Goal: Navigation & Orientation: Find specific page/section

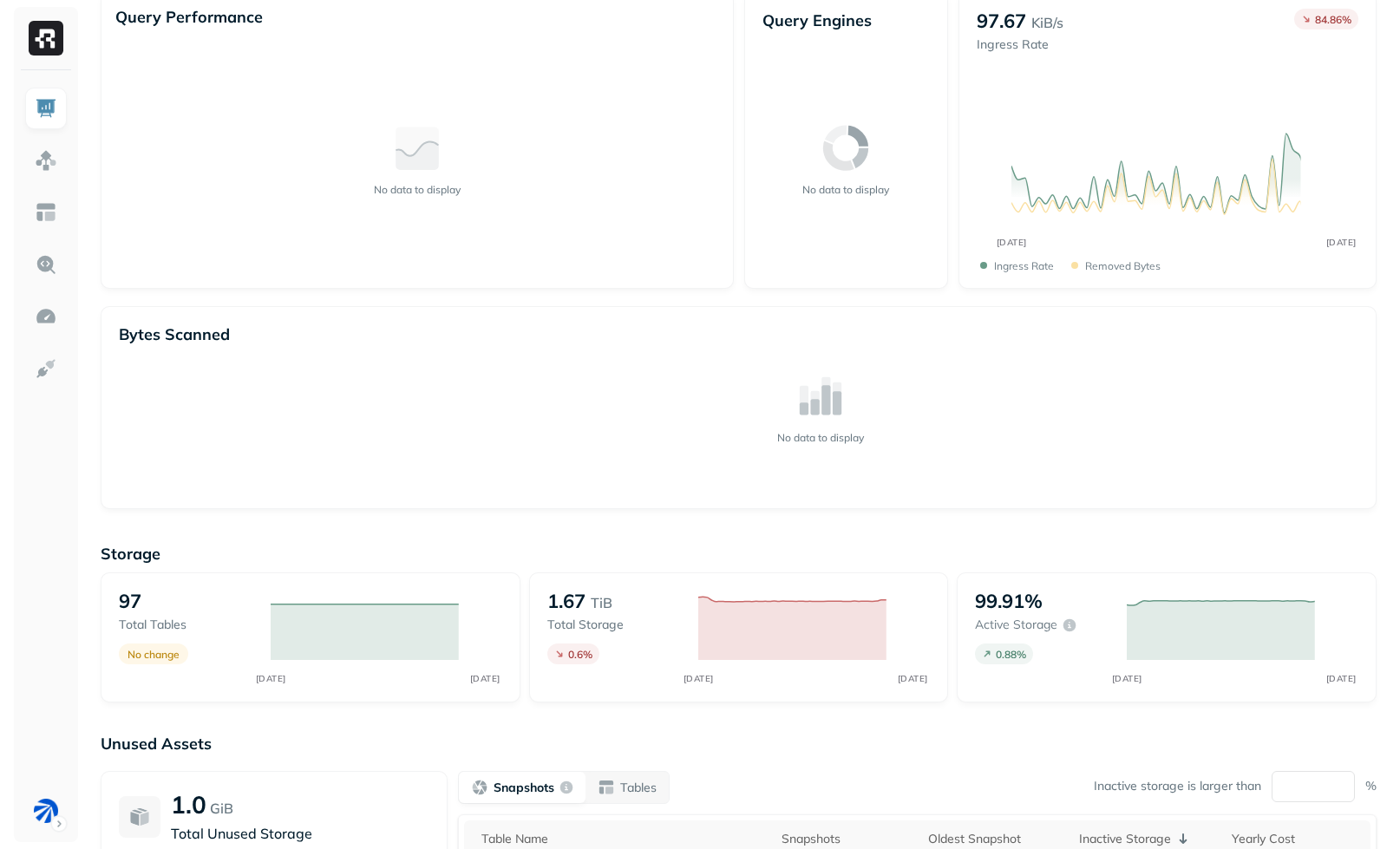
scroll to position [337, 0]
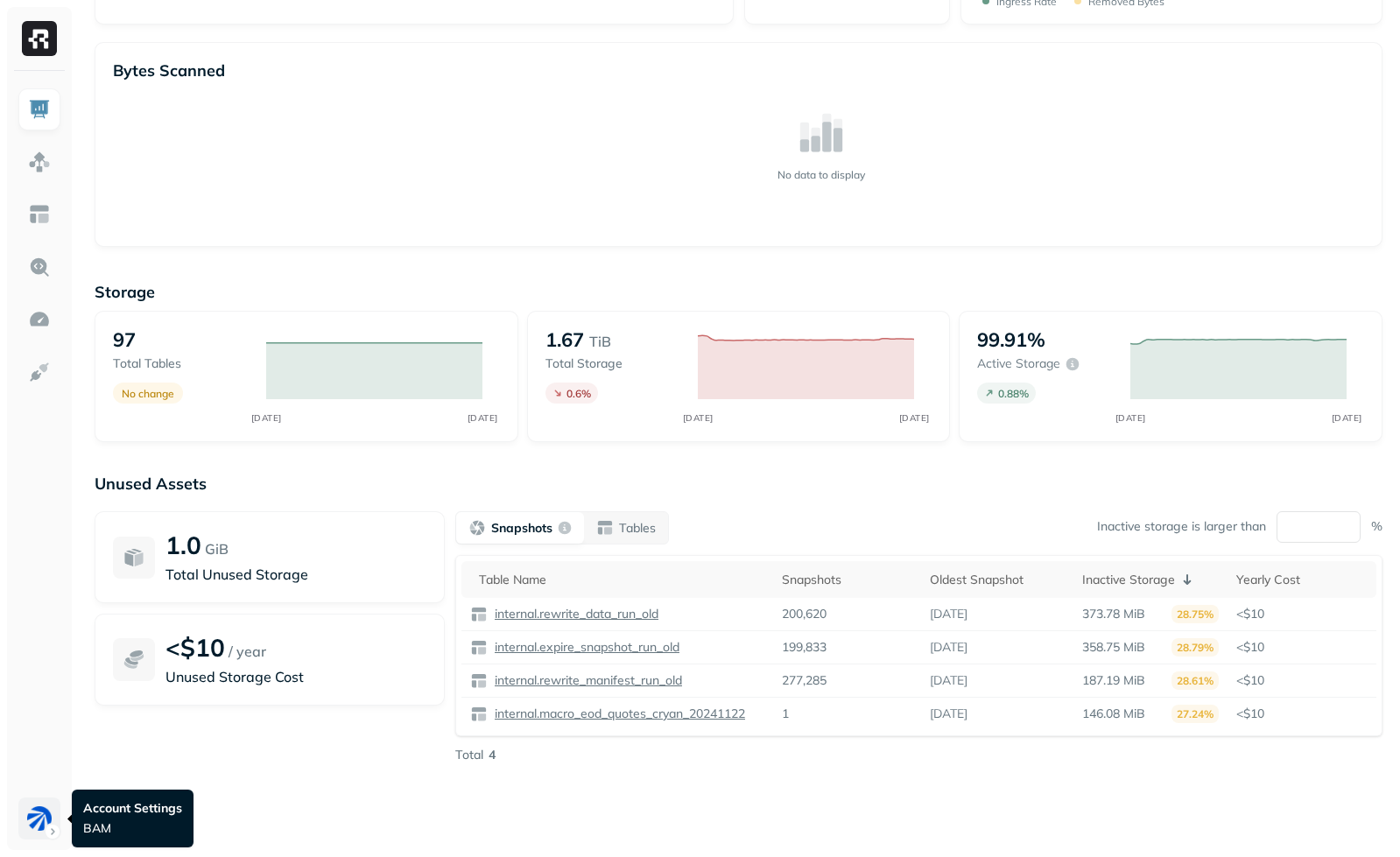
click at [45, 829] on html "Dashboard Last 24 hours Query Performance No data to display Query Engines No d…" at bounding box center [700, 258] width 1400 height 1197
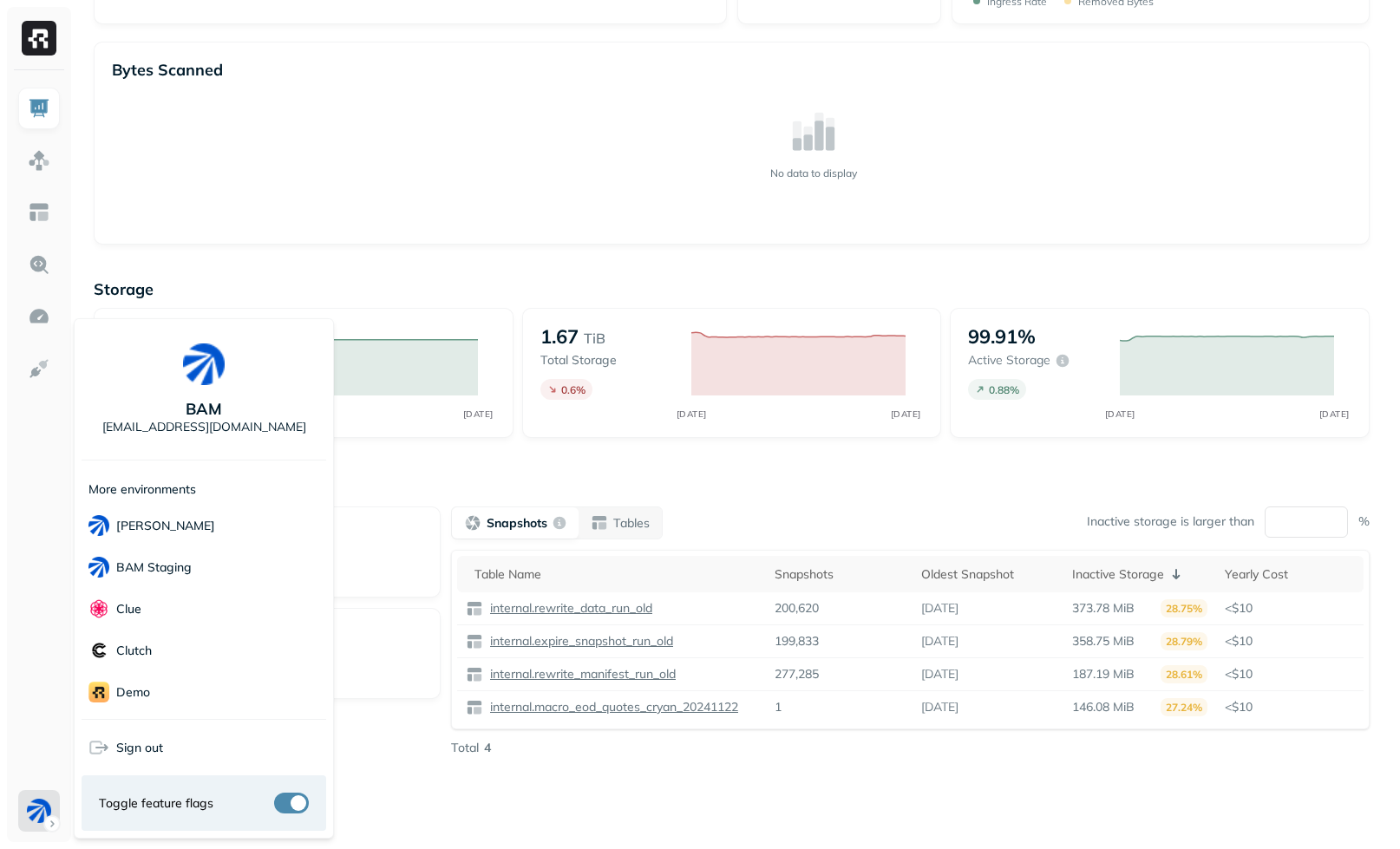
click at [462, 773] on html "Dashboard Last 24 hours Query Performance No data to display Query Engines No d…" at bounding box center [700, 256] width 1400 height 1186
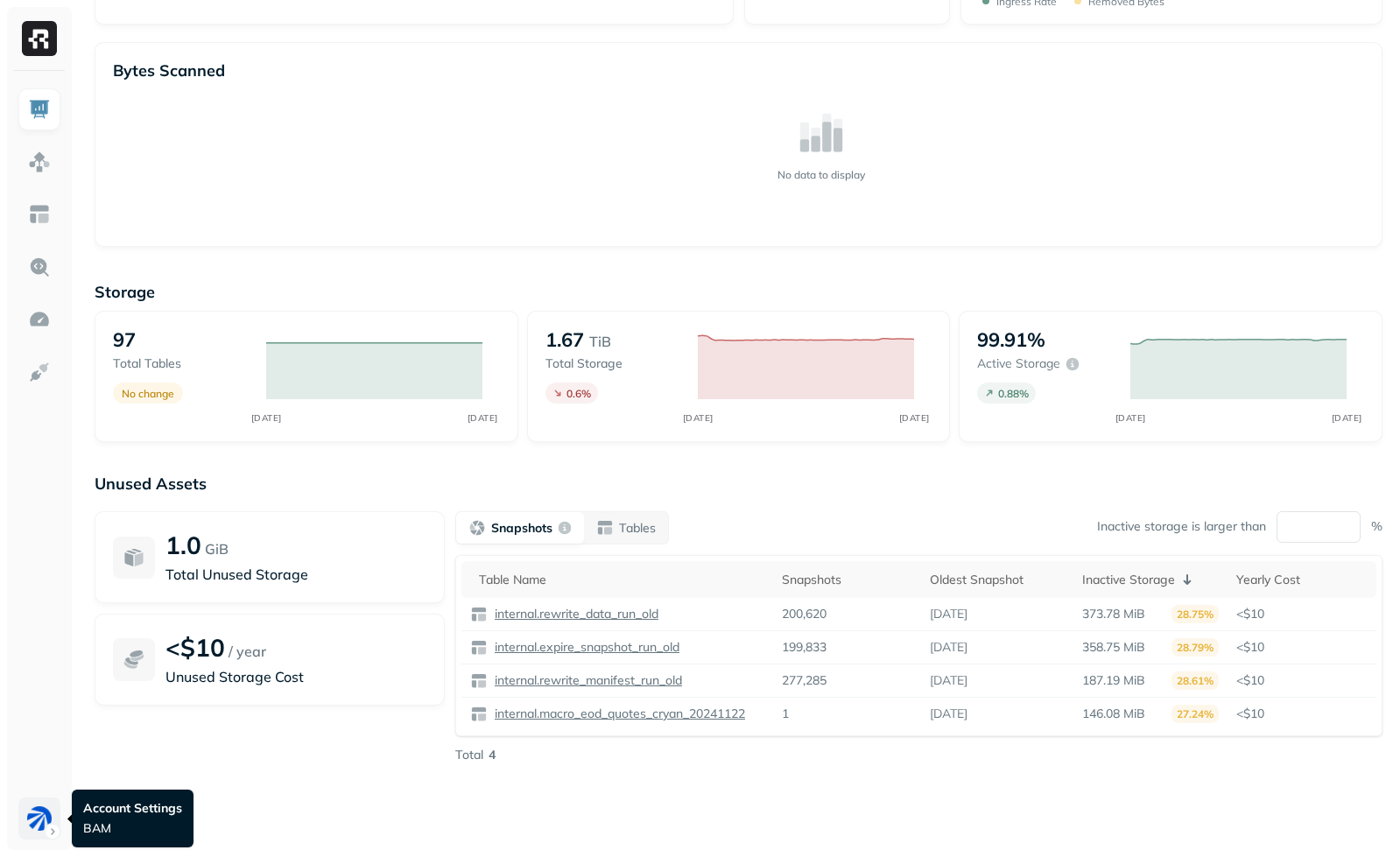
click at [45, 814] on html "Dashboard Last 24 hours Query Performance No data to display Query Engines No d…" at bounding box center [700, 258] width 1400 height 1197
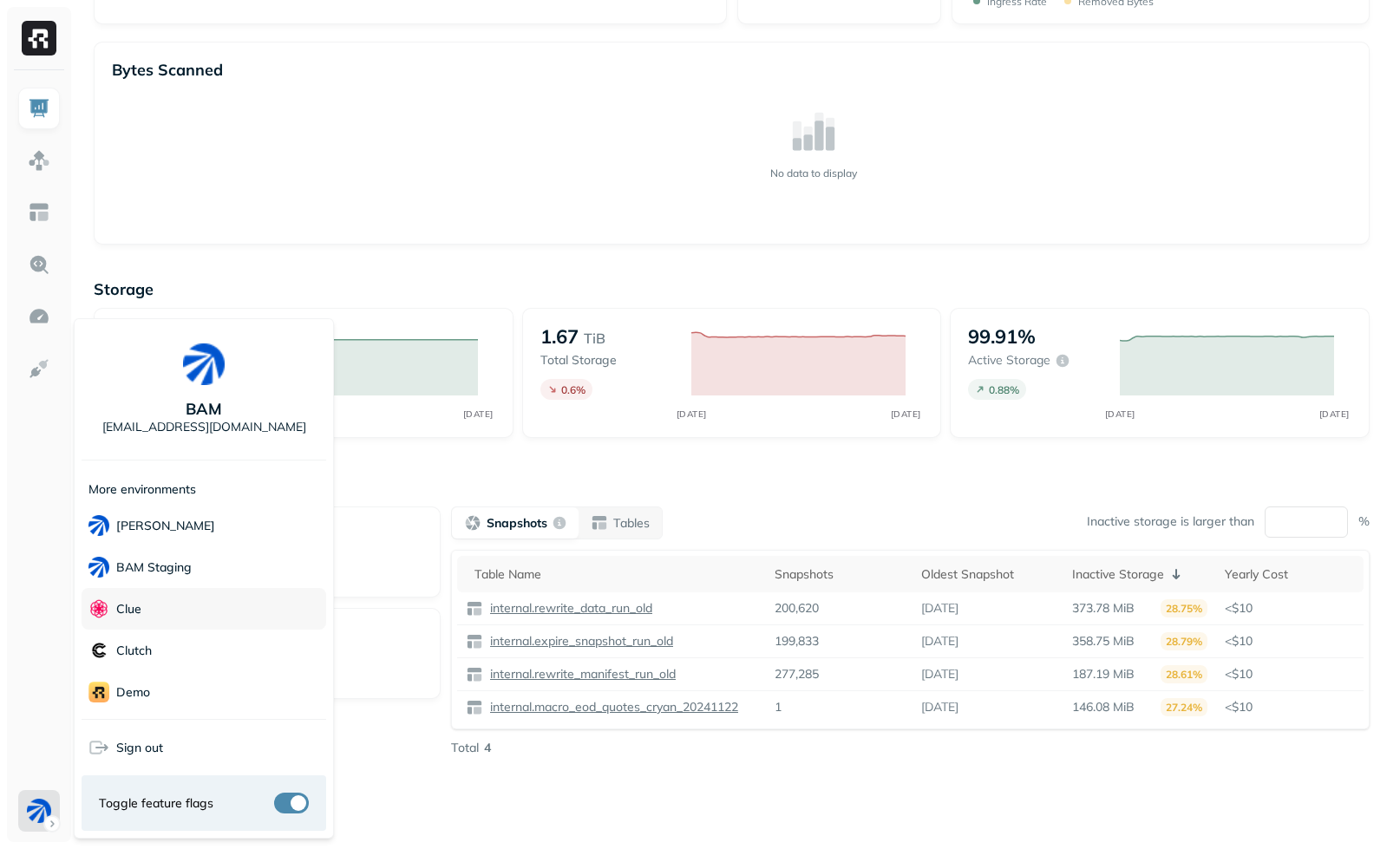
click at [158, 609] on div "Clue" at bounding box center [203, 609] width 244 height 42
